Goal: Find specific page/section: Find specific page/section

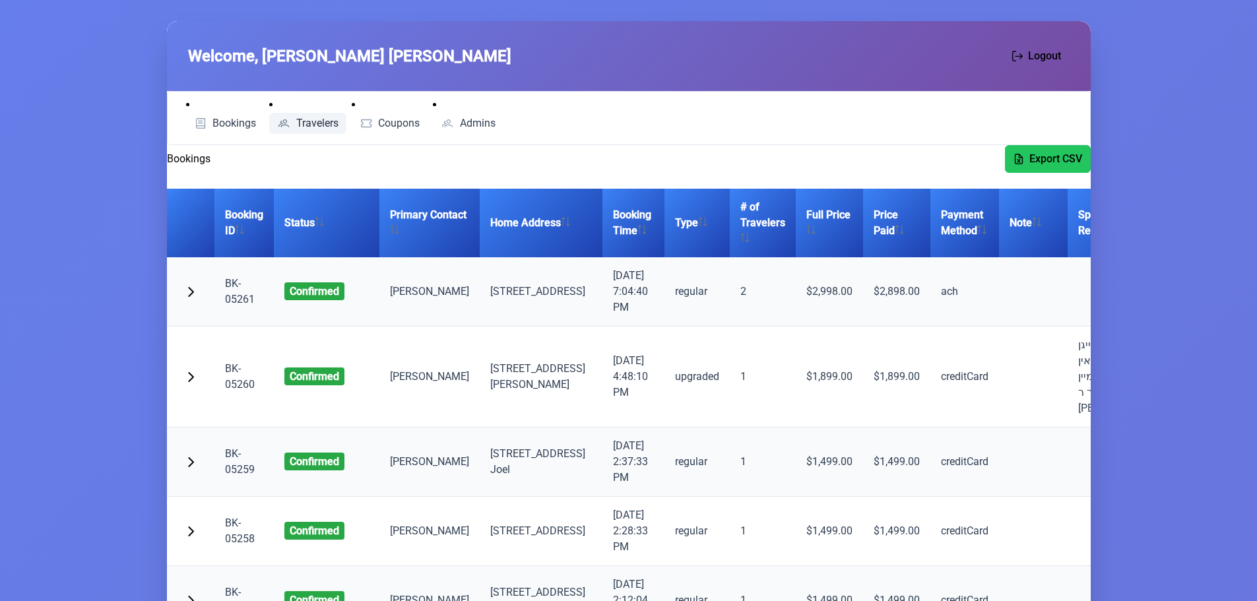
click at [312, 124] on span "Travelers" at bounding box center [317, 123] width 42 height 11
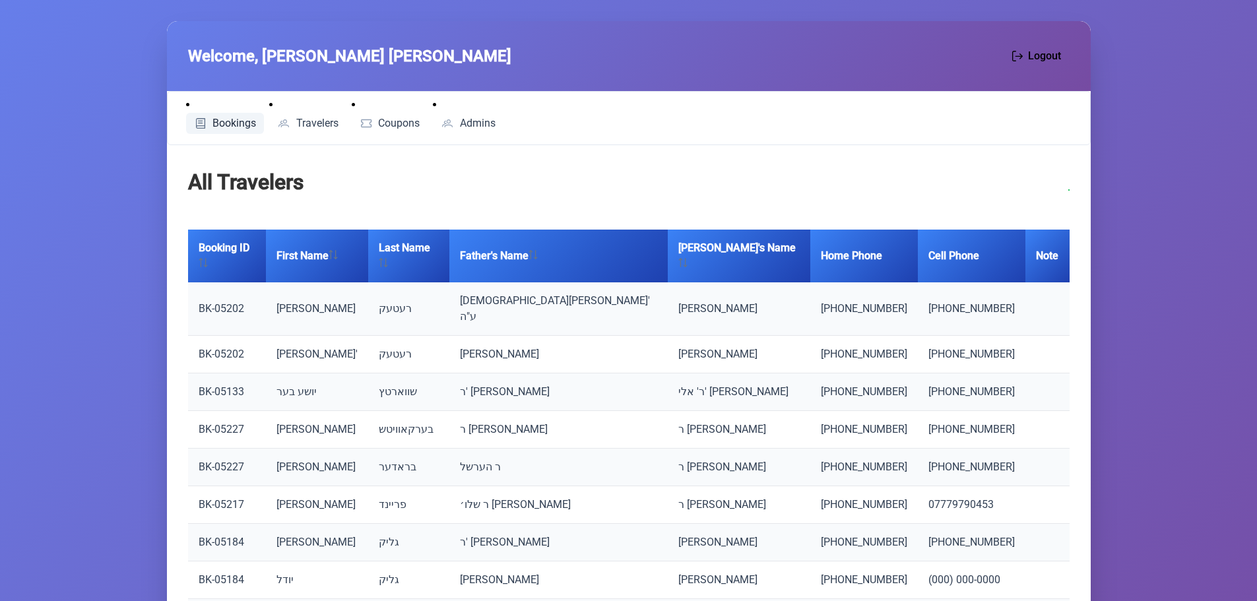
click at [230, 123] on span "Bookings" at bounding box center [234, 123] width 44 height 11
